Goal: Transaction & Acquisition: Purchase product/service

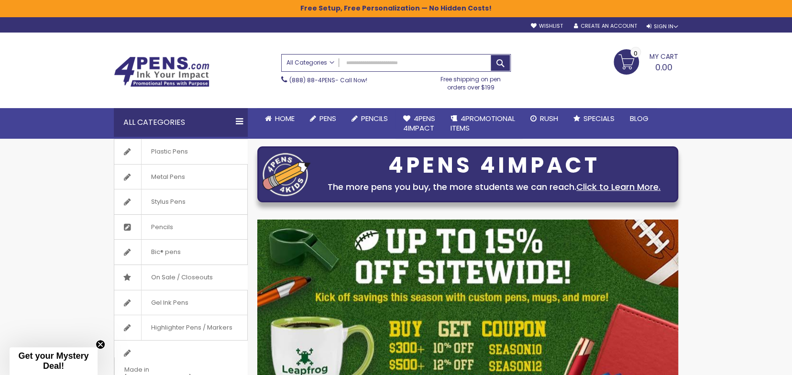
click at [321, 59] on span "All Categories" at bounding box center [310, 63] width 48 height 8
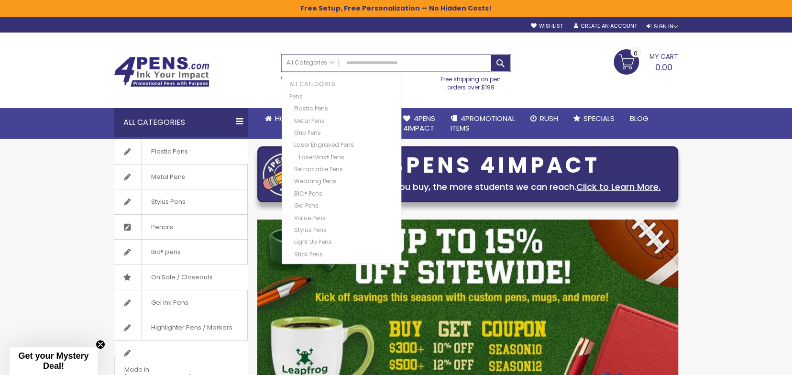
click at [401, 63] on input "Search" at bounding box center [396, 63] width 229 height 17
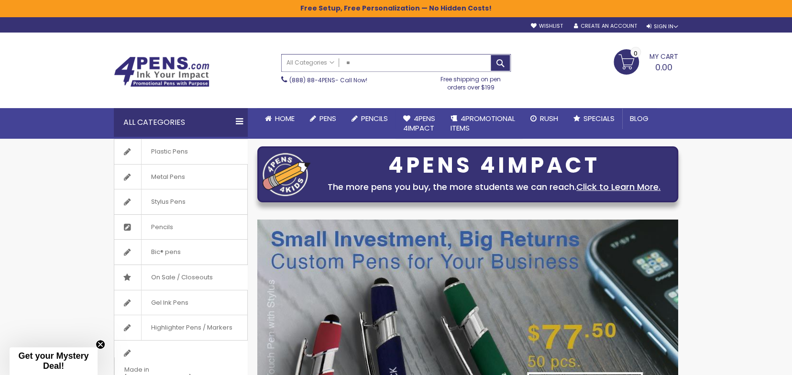
type input "*"
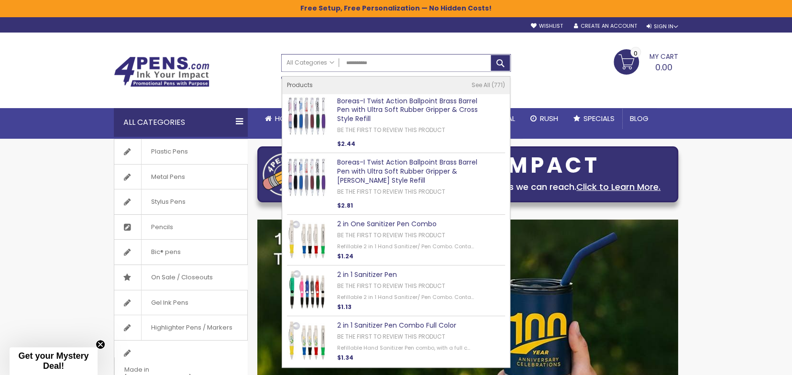
type input "**********"
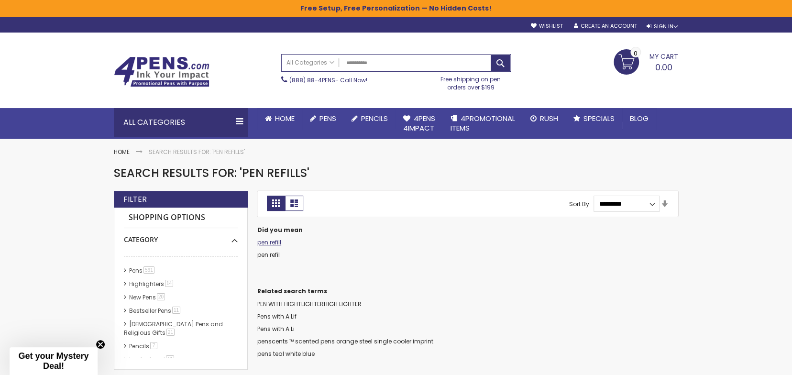
click at [270, 242] on link "pen refill" at bounding box center [269, 242] width 24 height 8
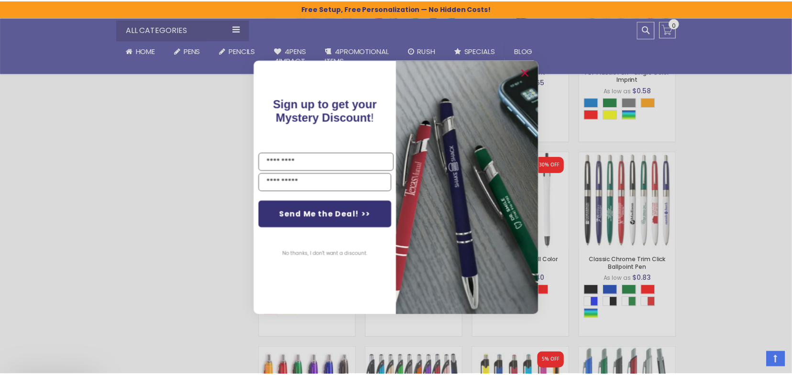
scroll to position [670, 0]
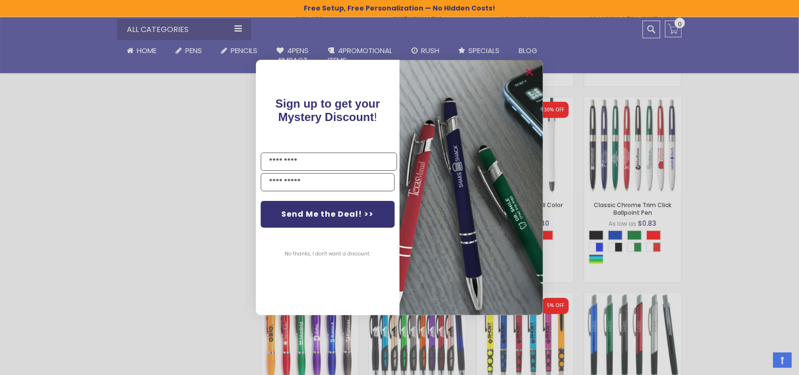
click at [182, 230] on div "Close dialog Sign up to get your Mystery Discount ! Name Email Send Me the Deal…" at bounding box center [399, 187] width 799 height 375
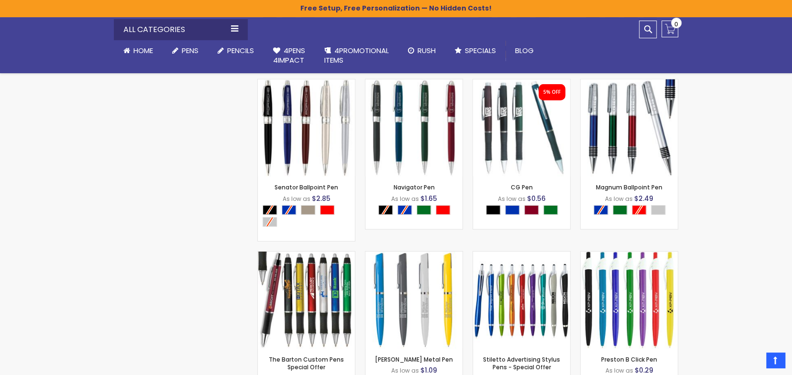
scroll to position [1648, 0]
